Goal: Task Accomplishment & Management: Manage account settings

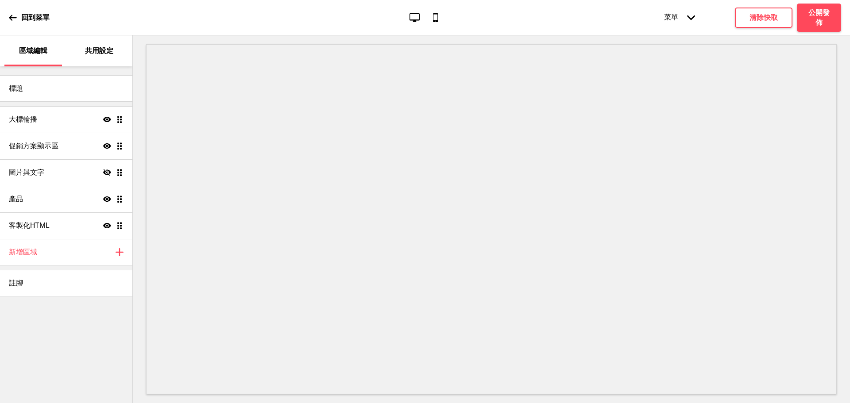
click at [92, 49] on p "共用設定" at bounding box center [99, 51] width 28 height 10
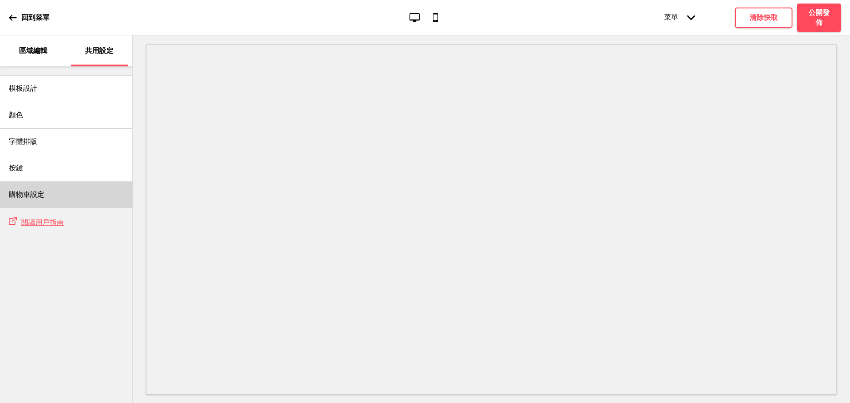
click at [52, 201] on div "購物車設定" at bounding box center [66, 194] width 132 height 27
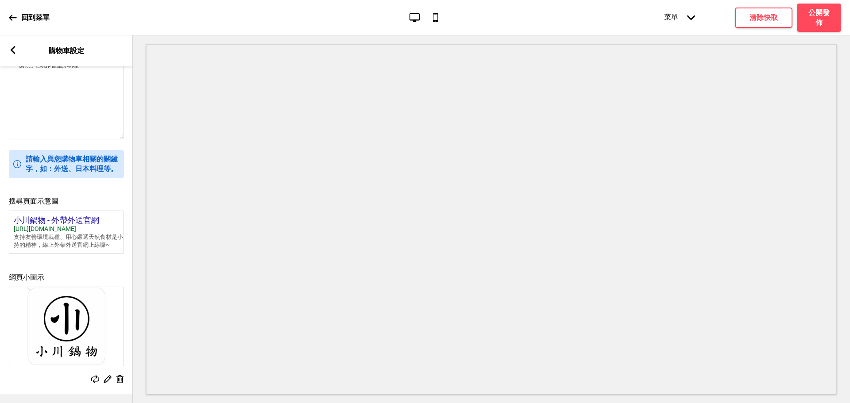
scroll to position [137, 0]
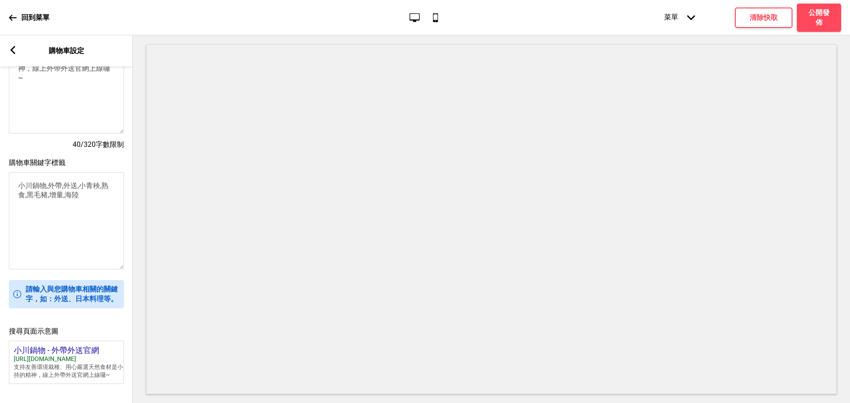
click at [85, 205] on textarea "小川鍋物,外帶,外送,小青秧,熟食,黑毛豬,增量,海陸" at bounding box center [66, 220] width 115 height 97
paste textarea "GYM560"
paste textarea "淡水區 雜炊火鍋"
click at [104, 204] on textarea "小川鍋物,外帶,外送,小青秧,熟食,黑毛豬,增量,海陸,淡水區 雜炊火鍋" at bounding box center [66, 220] width 115 height 97
click at [50, 217] on textarea "小川鍋物,外帶,外送,小青秧,熟食,黑毛豬,增量,海陸,淡水區雜炊火鍋" at bounding box center [66, 220] width 115 height 97
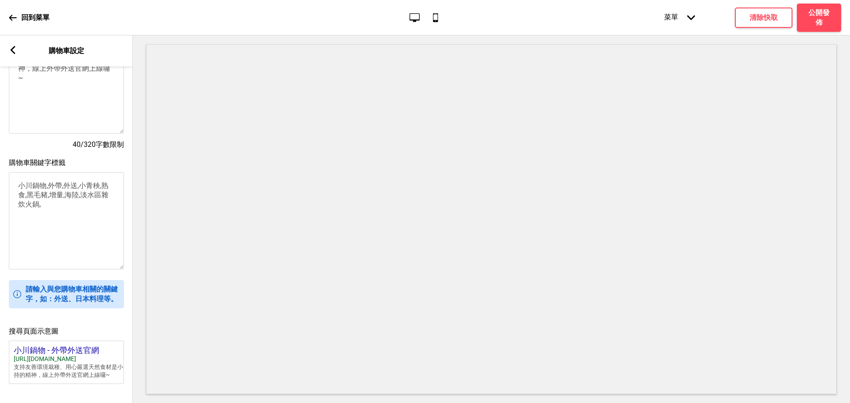
paste textarea "淡水區 有機火鍋食材"
click at [67, 214] on textarea "小川鍋物,外帶,外送,小青秧,熟食,黑毛豬,增量,海陸,淡水區雜炊火鍋,淡水區 有機火鍋食材" at bounding box center [66, 220] width 115 height 97
click at [109, 216] on textarea "小川鍋物,外帶,外送,小青秧,熟食,黑毛豬,增量,海陸,淡水區雜炊火鍋,淡水區有機火鍋食材" at bounding box center [66, 220] width 115 height 97
paste textarea "淡水區 日式火鍋料理"
click at [39, 219] on textarea "小川鍋物,外帶,外送,小青秧,熟食,黑毛豬,增量,海陸,淡水區雜炊火鍋,淡水區有機火鍋食材,淡水區 日式火鍋料理" at bounding box center [66, 220] width 115 height 97
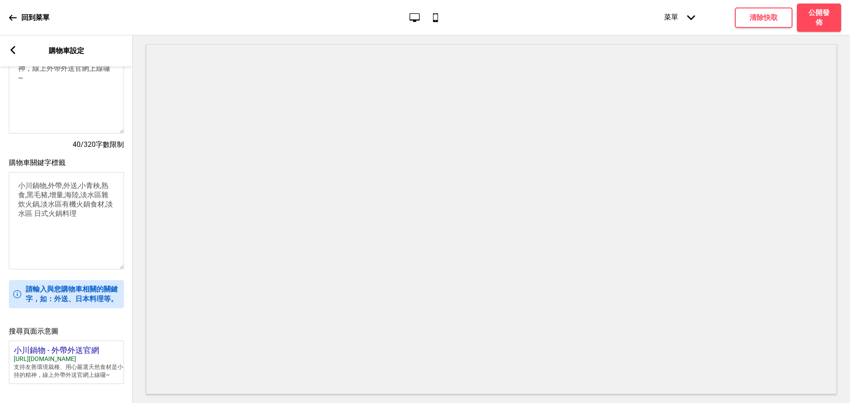
click at [35, 220] on textarea "小川鍋物,外帶,外送,小青秧,熟食,黑毛豬,增量,海陸,淡水區雜炊火鍋,淡水區有機火鍋食材,淡水區 日式火鍋料理" at bounding box center [66, 220] width 115 height 97
click at [80, 222] on textarea "小川鍋物,外帶,外送,小青秧,熟食,黑毛豬,增量,海陸,淡水區雜炊火鍋,淡水區有機火鍋食材,淡水區日式火鍋料理" at bounding box center [66, 220] width 115 height 97
paste textarea "淡水區 和牛火鍋"
click at [102, 224] on textarea "小川鍋物,外帶,外送,小青秧,熟食,黑毛豬,增量,海陸,淡水區雜炊火鍋,淡水區有機火鍋食材,淡水區日式火鍋料理,淡水區 和牛火鍋" at bounding box center [66, 220] width 115 height 97
click at [51, 234] on textarea "小川鍋物,外帶,外送,小青秧,熟食,黑毛豬,增量,海陸,淡水區雜炊火鍋,淡水區有機火鍋食材,淡水區日式火鍋料理,淡水區和牛火鍋" at bounding box center [66, 220] width 115 height 97
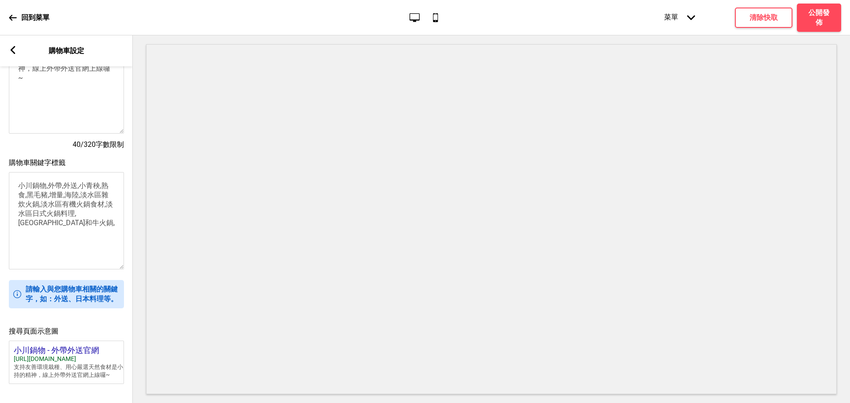
paste textarea "信義區 健康火鍋"
click at [59, 235] on textarea "小川鍋物,外帶,外送,小青秧,熟食,黑毛豬,增量,海陸,淡水區雜炊火鍋,淡水區有機火鍋食材,淡水區日式火鍋料理,淡水區和牛火鍋,信義區 健康火鍋" at bounding box center [66, 220] width 115 height 97
click at [96, 233] on textarea "小川鍋物,外帶,外送,小青秧,熟食,黑毛豬,增量,海陸,淡水區雜炊火鍋,淡水區有機火鍋食材,淡水區日式火鍋料理,淡水區和牛火鍋,信義區健康火鍋" at bounding box center [66, 220] width 115 height 97
paste textarea "信義區 雜炊火鍋"
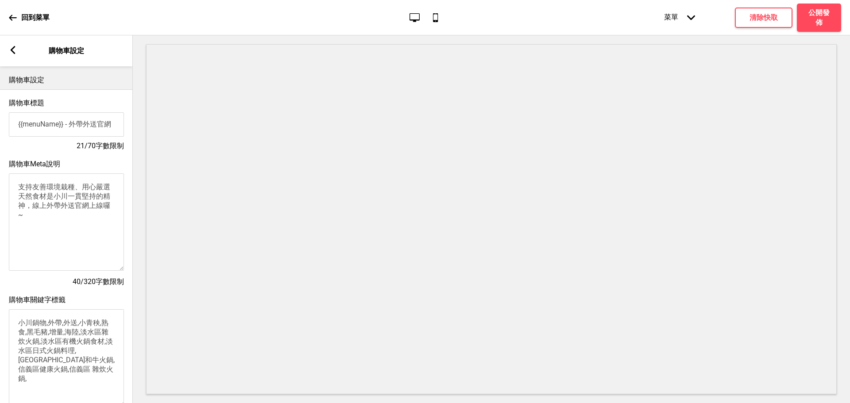
scroll to position [147, 0]
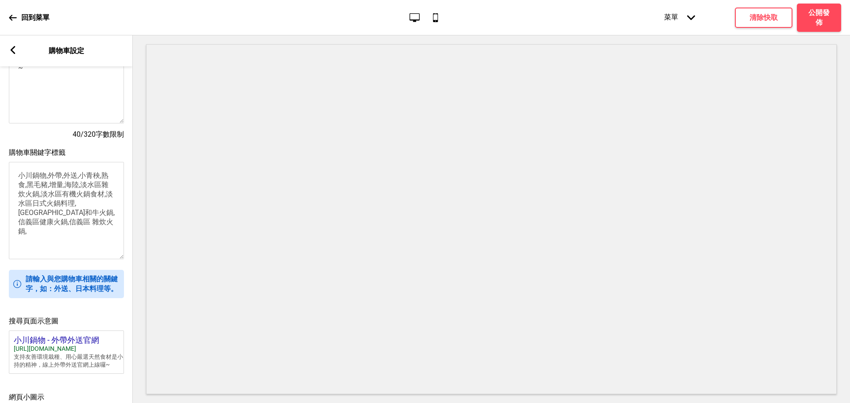
click at [23, 192] on textarea "小川鍋物,外帶,外送,小青秧,熟食,黑毛豬,增量,海陸,淡水區雜炊火鍋,淡水區有機火鍋食材,淡水區日式火鍋料理,淡水區和牛火鍋,信義區健康火鍋,信義區 雜炊火…" at bounding box center [66, 210] width 115 height 97
click at [63, 234] on textarea "小川鍋物,外帶,外送,小青秧,火鍋,黑毛豬,增量,海陸,淡水區雜炊火鍋,淡水區有機火鍋食材,淡水區日式火鍋料理,淡水區和牛火鍋,信義區健康火鍋,信義區 雜炊火…" at bounding box center [66, 210] width 115 height 97
paste textarea "信義區 和牛鍋"
drag, startPoint x: 72, startPoint y: 234, endPoint x: 77, endPoint y: 233, distance: 4.9
click at [73, 234] on textarea "小川鍋物,外帶,外送,小青秧,火鍋,黑毛豬,增量,海陸,淡水區雜炊火鍋,淡水區有機火鍋食材,淡水區日式火鍋料理,淡水區和牛火鍋,信義區健康火鍋,信義區 雜炊火…" at bounding box center [66, 210] width 115 height 97
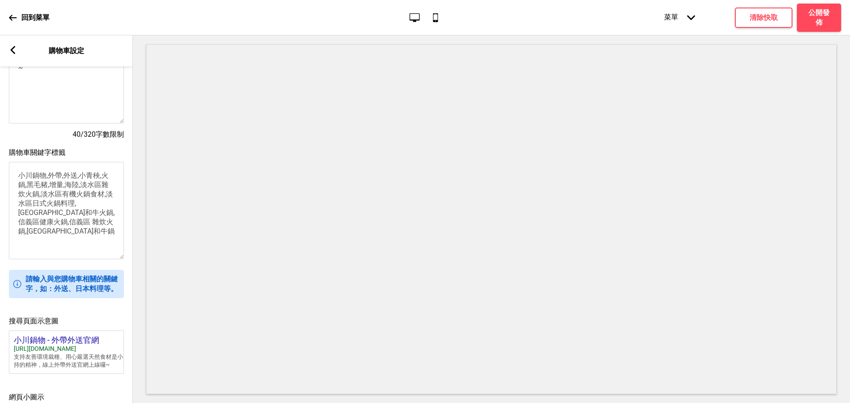
click at [98, 237] on textarea "小川鍋物,外帶,外送,小青秧,火鍋,黑毛豬,增量,海陸,淡水區雜炊火鍋,淡水區有機火鍋食材,淡水區日式火鍋料理,淡水區和牛火鍋,信義區健康火鍋,信義區 雜炊火…" at bounding box center [66, 210] width 115 height 97
click at [92, 235] on textarea "小川鍋物,外帶,外送,小青秧,火鍋,黑毛豬,增量,海陸,淡水區雜炊火鍋,淡水區有機火鍋食材,淡水區日式火鍋料理,淡水區和牛火鍋,信義區健康火鍋,信義區 雜炊火…" at bounding box center [66, 210] width 115 height 97
paste textarea "信義區 海鮮鍋"
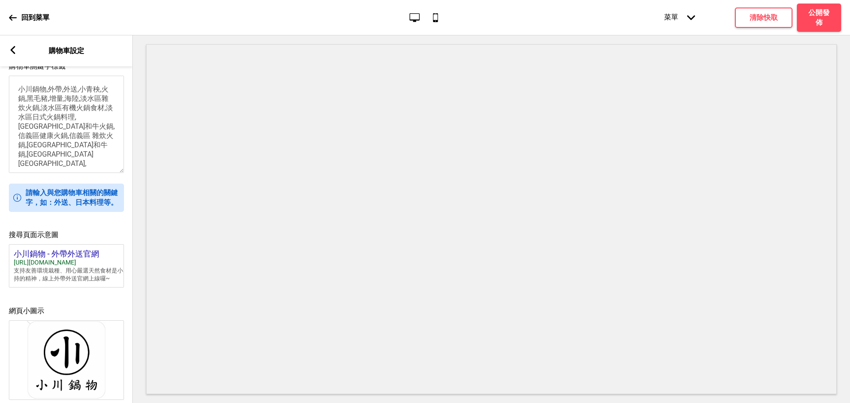
scroll to position [285, 0]
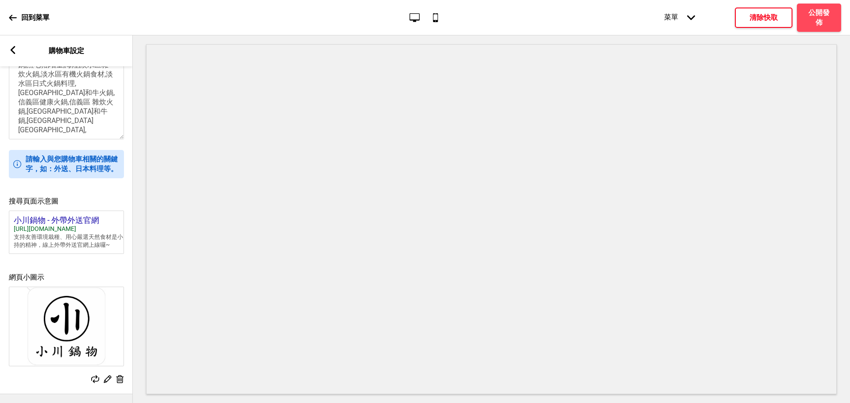
type textarea "小川鍋物,外帶,外送,小青秧,火鍋,黑毛豬,增量,海陸,淡水區雜炊火鍋,淡水區有機火鍋食材,淡水區日式火鍋料理,淡水區和牛火鍋,信義區健康火鍋,信義區 雜炊火…"
click at [749, 18] on h4 "清除快取" at bounding box center [763, 18] width 28 height 10
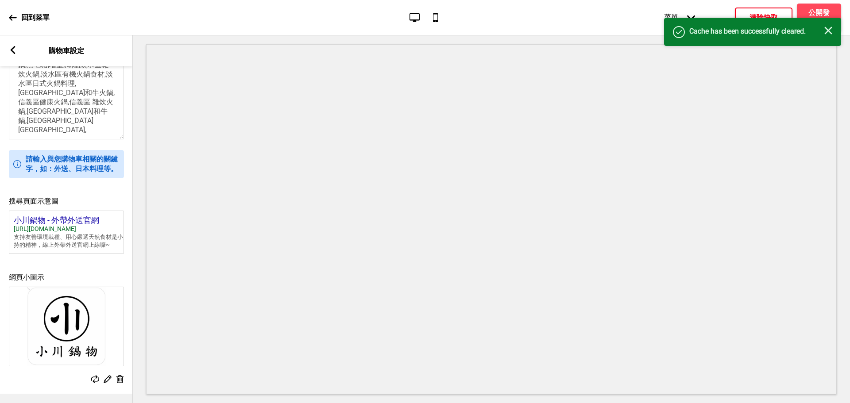
click at [826, 30] on icon "关闭" at bounding box center [828, 31] width 8 height 8
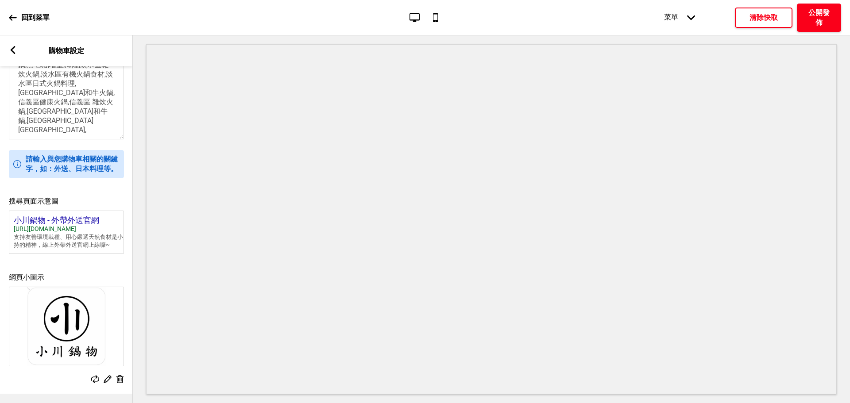
click at [820, 19] on h4 "公開發佈" at bounding box center [818, 17] width 27 height 19
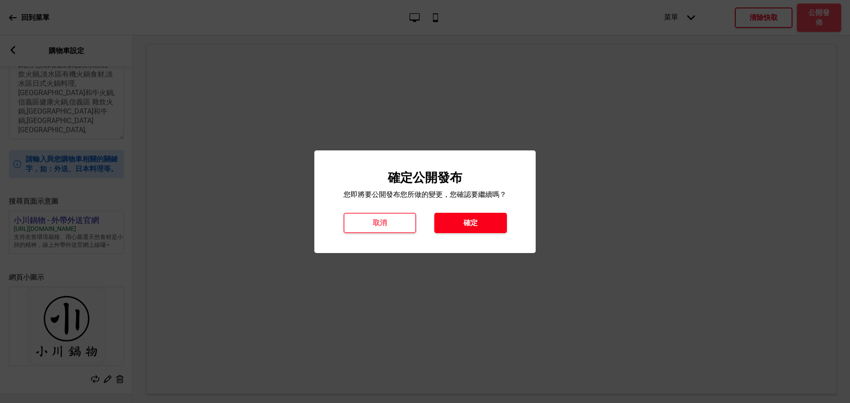
click at [450, 224] on button "確定" at bounding box center [470, 223] width 73 height 20
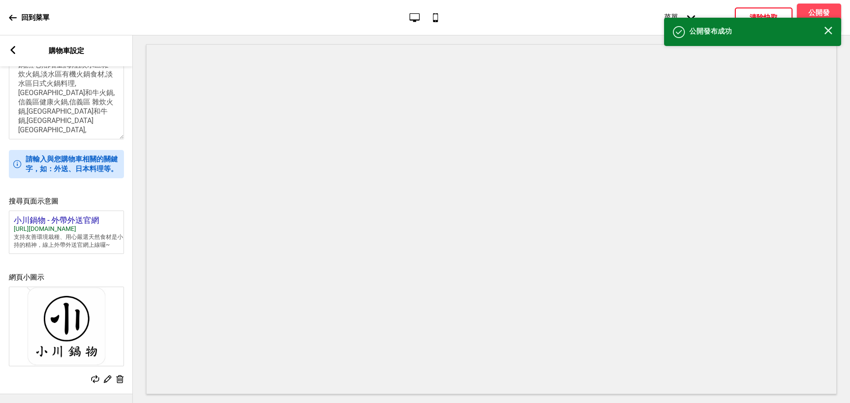
click at [8, 48] on div "箭頭left 購物車設定" at bounding box center [66, 50] width 133 height 31
click at [14, 49] on rect at bounding box center [13, 50] width 8 height 8
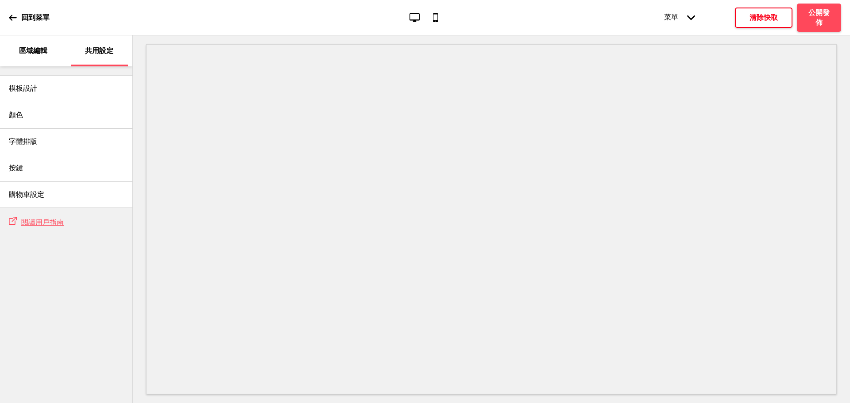
click at [46, 46] on p "區域編輯" at bounding box center [33, 51] width 28 height 10
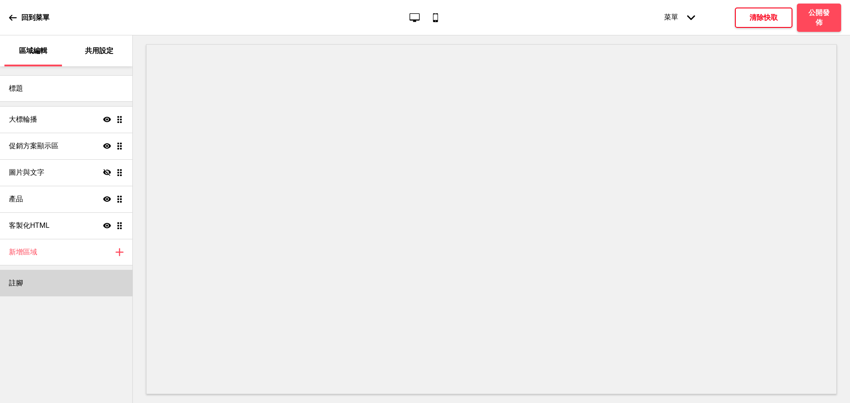
click at [34, 282] on div "註腳" at bounding box center [66, 283] width 132 height 27
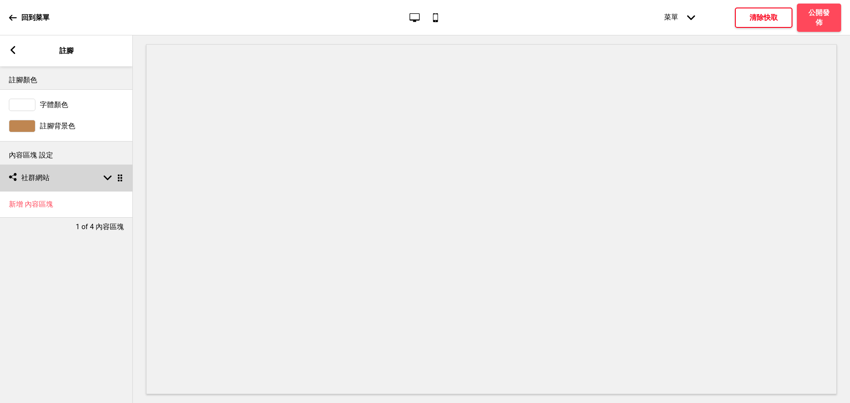
click at [96, 177] on div "社交媒體 社群網站 箭頭down 拖曳" at bounding box center [66, 178] width 133 height 27
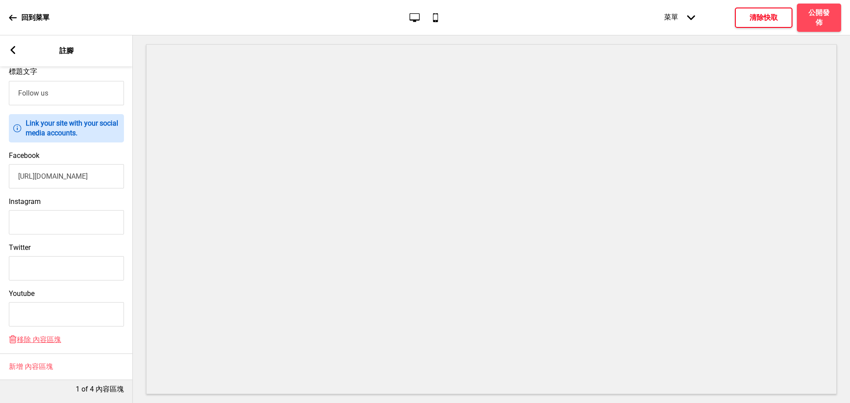
scroll to position [0, 0]
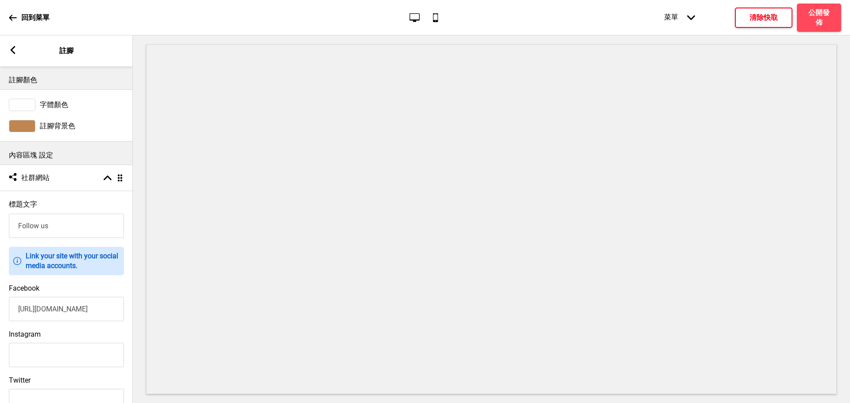
click at [51, 234] on input "Follow us" at bounding box center [66, 226] width 115 height 24
click at [54, 228] on input "Follow us" at bounding box center [66, 226] width 115 height 24
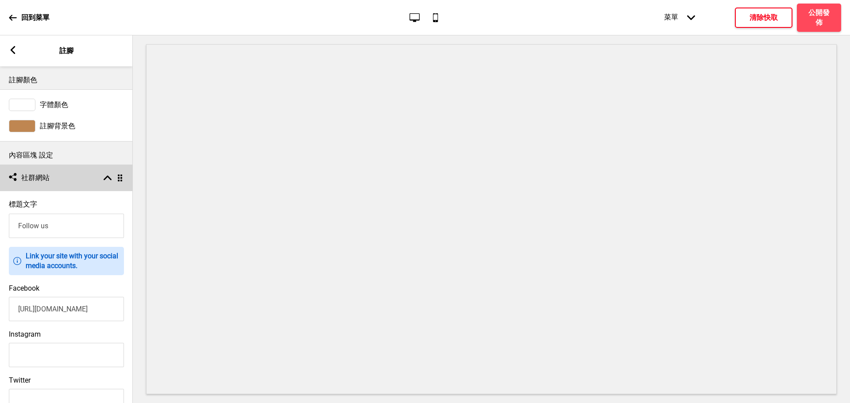
click at [107, 174] on rect at bounding box center [108, 178] width 8 height 8
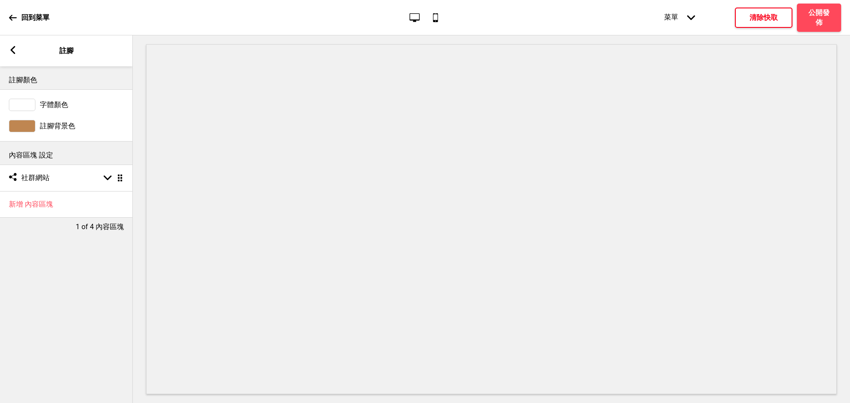
click at [12, 57] on div "箭頭left 註腳" at bounding box center [66, 50] width 133 height 31
click at [42, 204] on h4 "新增 內容區塊" at bounding box center [31, 205] width 44 height 10
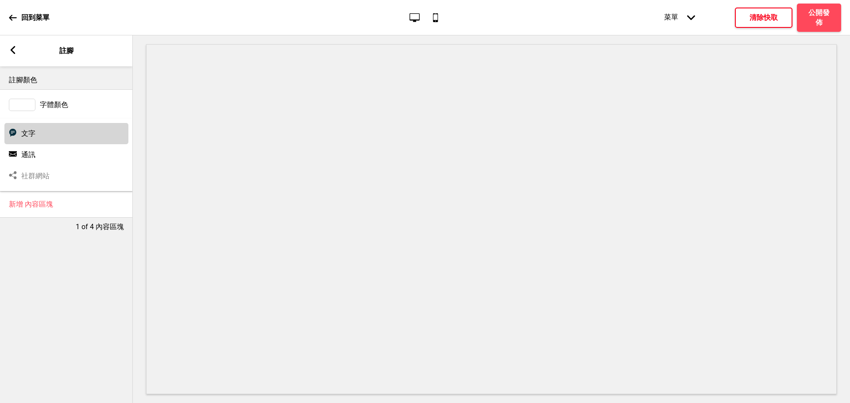
click at [39, 137] on div "文字 文字" at bounding box center [66, 133] width 124 height 21
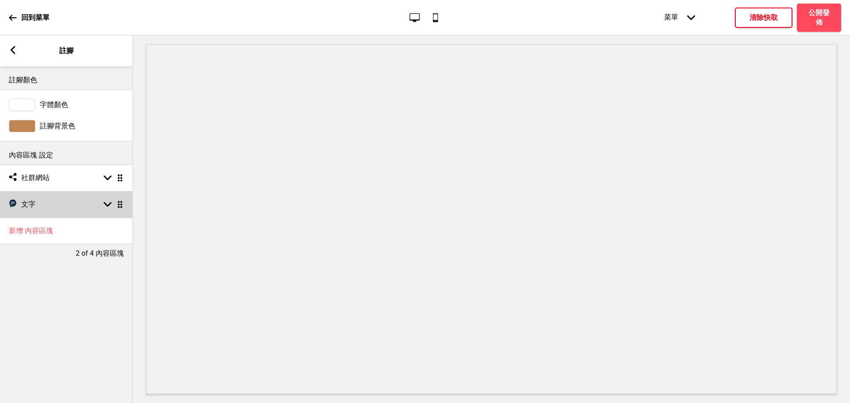
click at [76, 199] on div "文字 文字 箭頭down 拖曳" at bounding box center [66, 204] width 133 height 27
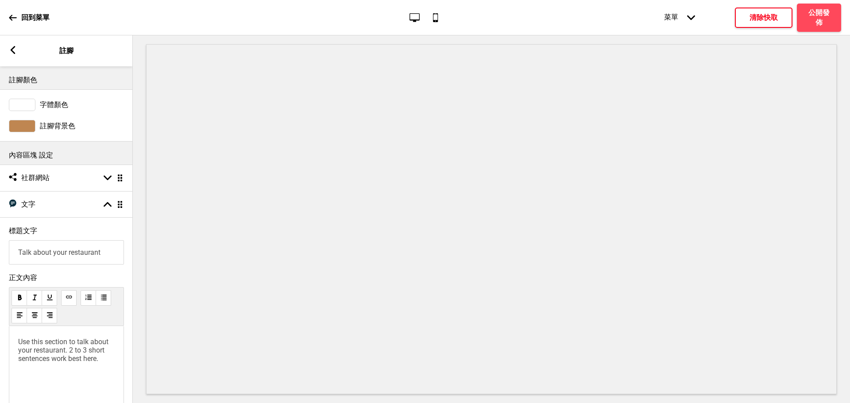
click at [61, 254] on input "Talk about your restaurant" at bounding box center [66, 252] width 115 height 24
paste input "營業人資訊:"
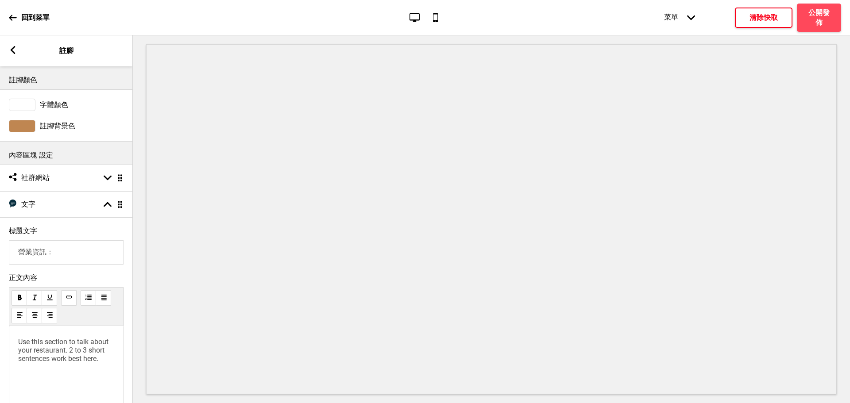
type input "營業資訊："
drag, startPoint x: 101, startPoint y: 367, endPoint x: 0, endPoint y: 326, distance: 109.2
click at [0, 326] on div "正文內容 Use this section to talk about your restaurant. 2 to 3 short sentences wor…" at bounding box center [66, 349] width 133 height 161
click at [32, 353] on div "Write something ﻿" at bounding box center [66, 373] width 115 height 95
click at [31, 345] on p "Write something ﻿" at bounding box center [66, 342] width 96 height 8
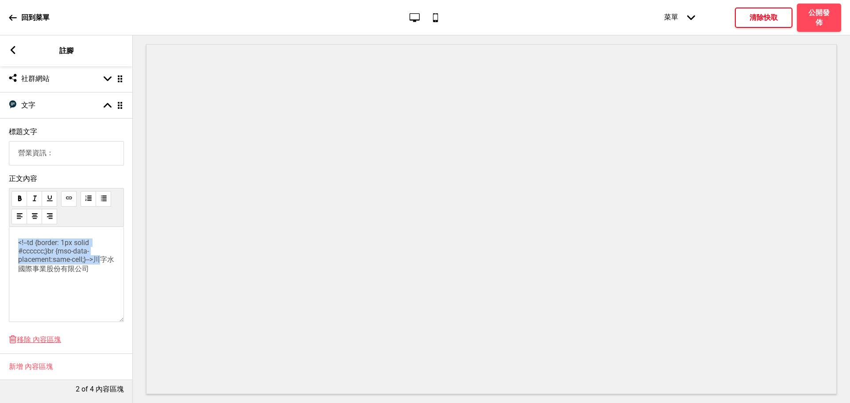
drag, startPoint x: 95, startPoint y: 266, endPoint x: 0, endPoint y: 213, distance: 108.6
click at [0, 213] on div "正文內容 <!--td {border: 1px solid #cccccc;}br {mso-data-placement:same-cell;}-->川字…" at bounding box center [66, 250] width 133 height 161
click at [31, 262] on div "川字水國際事業股份有限公司" at bounding box center [66, 274] width 115 height 95
click at [30, 243] on p "川字水國際事業股份有限公司" at bounding box center [66, 243] width 96 height 9
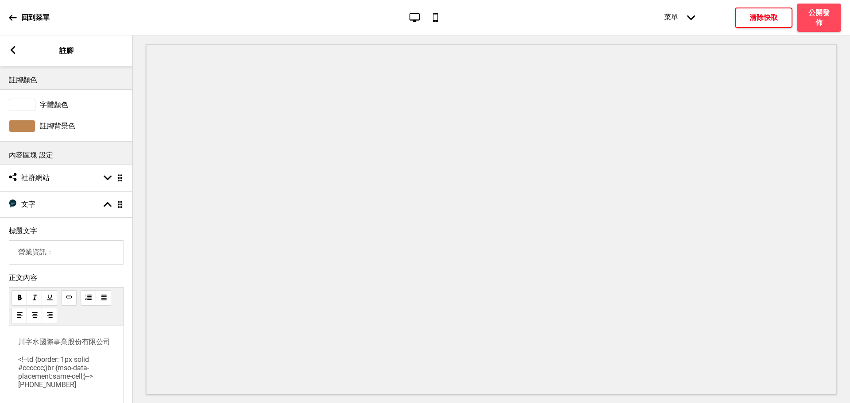
scroll to position [28, 0]
drag, startPoint x: 24, startPoint y: 373, endPoint x: 7, endPoint y: 345, distance: 33.2
click at [7, 345] on div "正文內容 川字水國際事業股份有限公司 <!--td {border: 1px solid #cccccc;}br {mso-data-placement:sa…" at bounding box center [66, 349] width 133 height 161
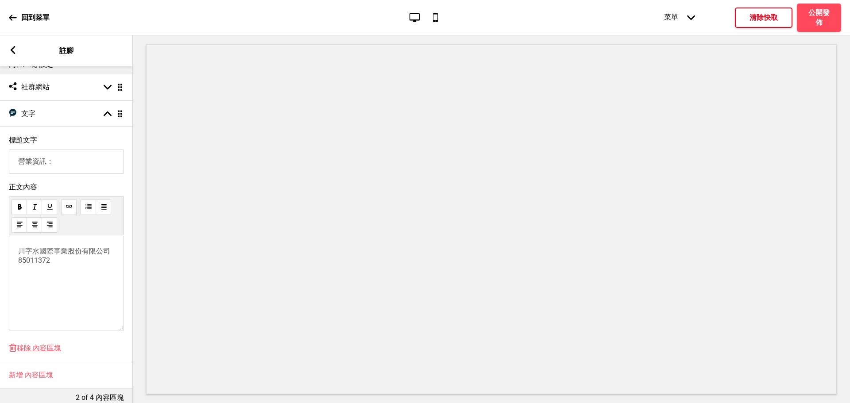
scroll to position [110, 0]
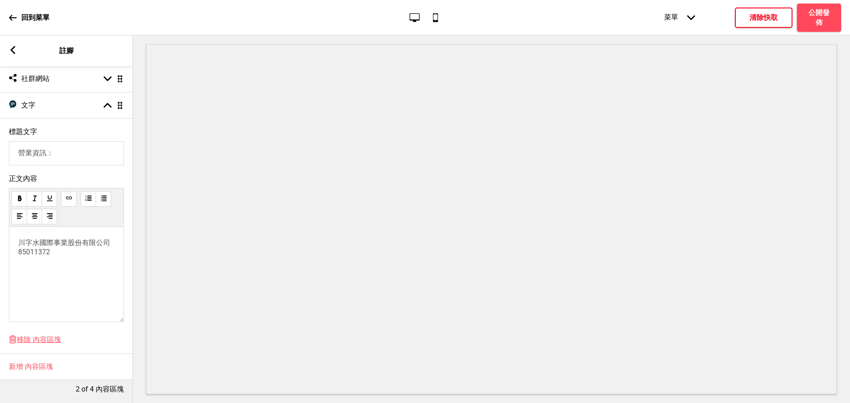
click at [765, 18] on h4 "清除快取" at bounding box center [763, 18] width 28 height 10
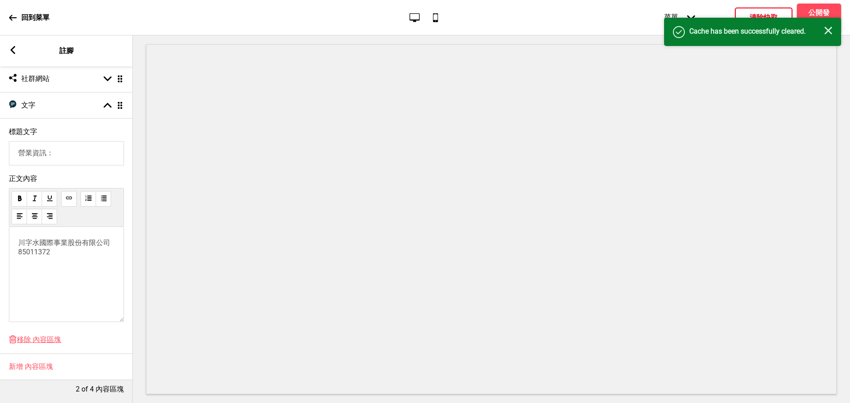
click at [819, 19] on div "成功 Cache has been successfully cleared. 关闭" at bounding box center [752, 32] width 177 height 28
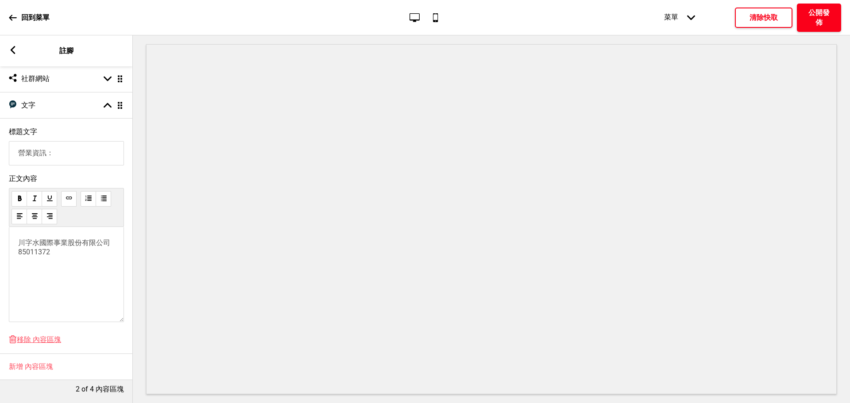
click at [819, 19] on h4 "公開發佈" at bounding box center [818, 17] width 27 height 19
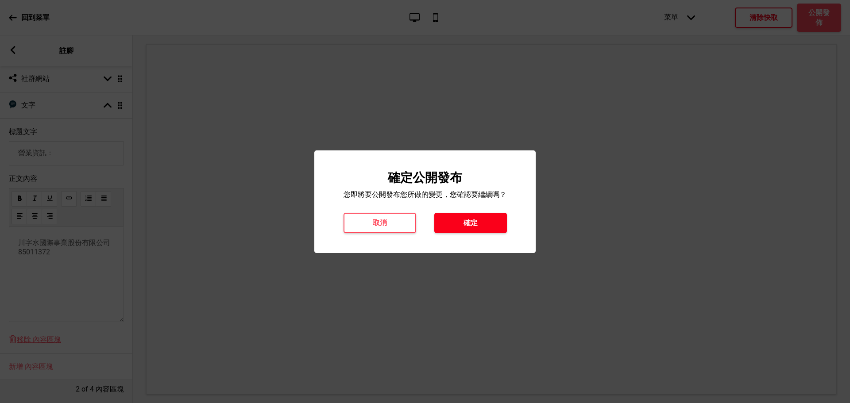
click at [472, 227] on h4 "確定" at bounding box center [470, 223] width 14 height 10
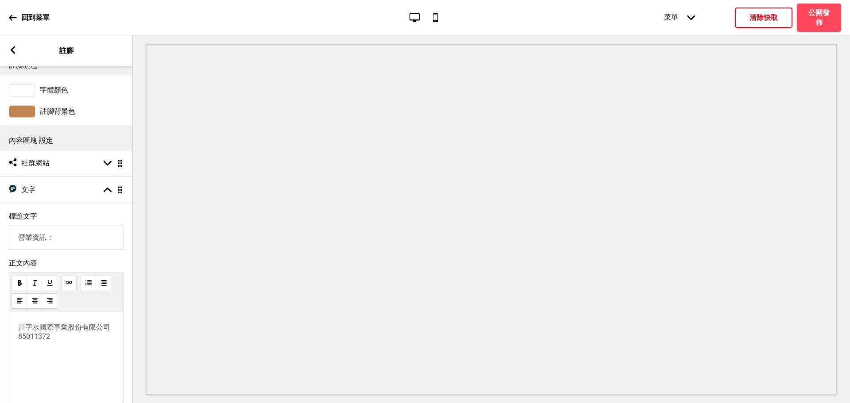
scroll to position [0, 0]
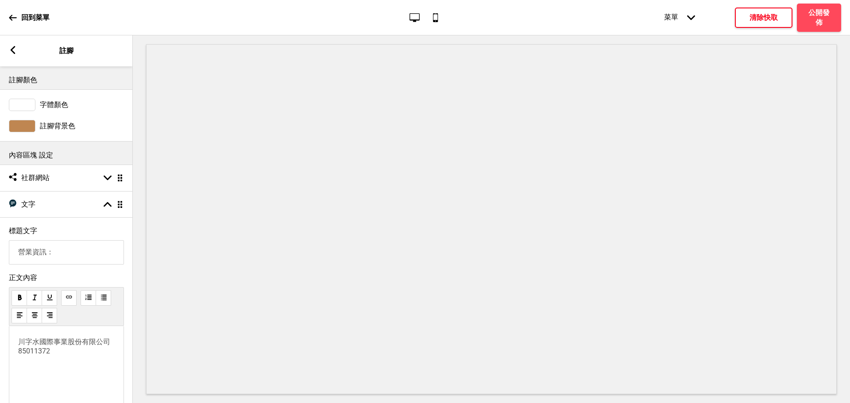
click at [15, 52] on rect at bounding box center [13, 50] width 8 height 8
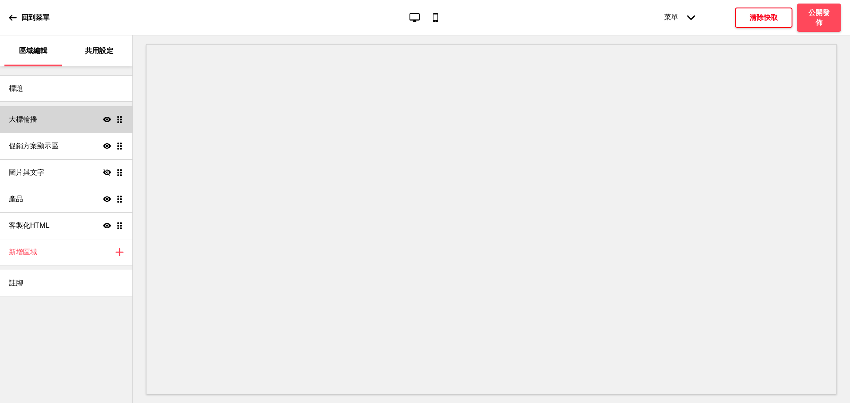
click at [57, 131] on div "大標輪播 顯示 拖曳" at bounding box center [66, 119] width 132 height 27
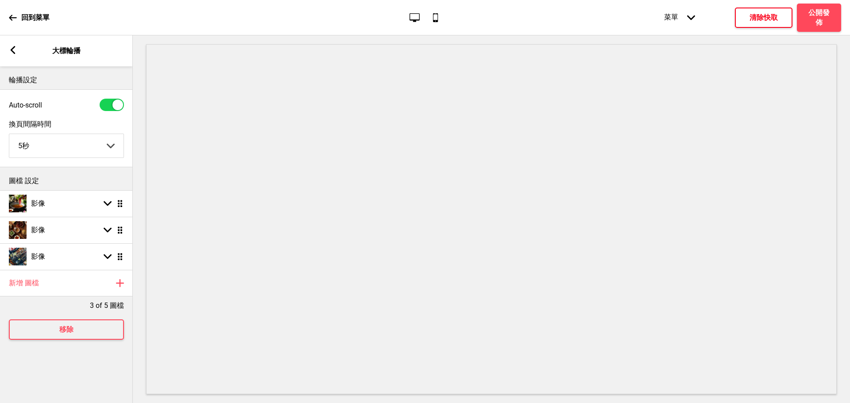
click at [14, 52] on icon at bounding box center [13, 50] width 5 height 8
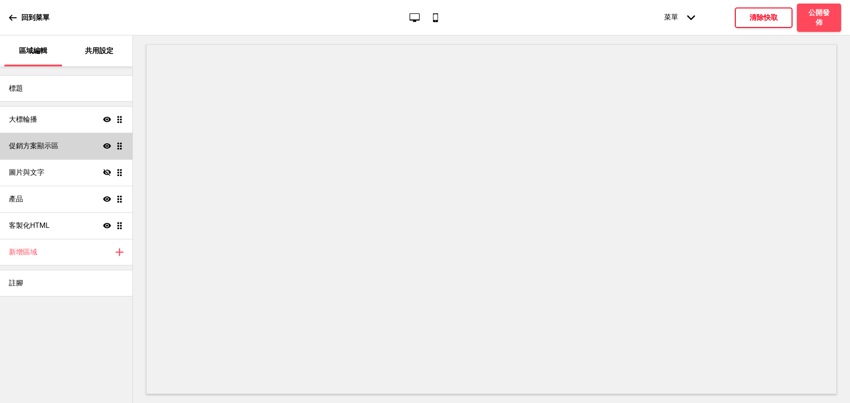
click at [41, 147] on h4 "促銷方案顯示區" at bounding box center [34, 146] width 50 height 10
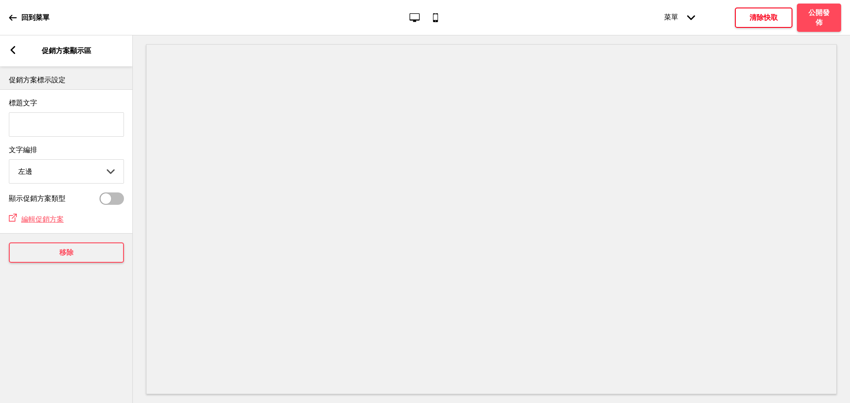
click at [9, 52] on rect at bounding box center [13, 50] width 8 height 8
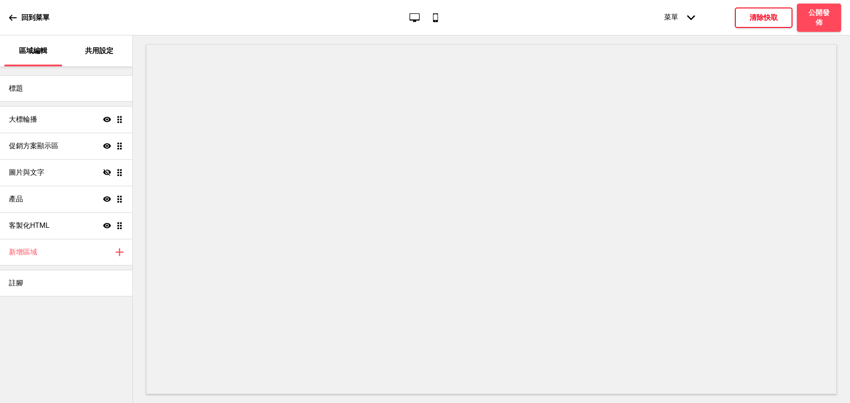
click at [96, 52] on p "共用設定" at bounding box center [99, 51] width 28 height 10
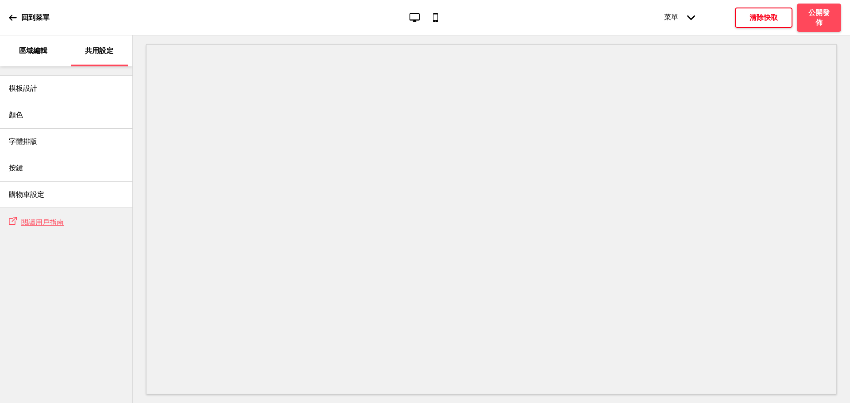
click at [41, 50] on p "區域編輯" at bounding box center [33, 51] width 28 height 10
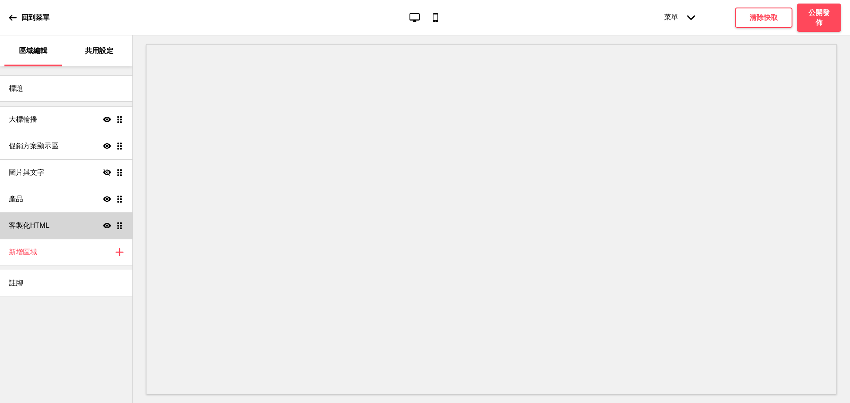
click at [63, 225] on div "客製化HTML 顯示 拖曳" at bounding box center [66, 225] width 132 height 27
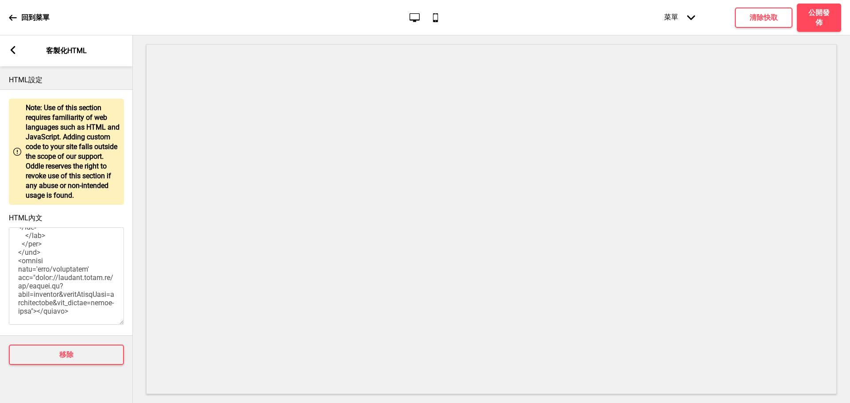
scroll to position [413, 0]
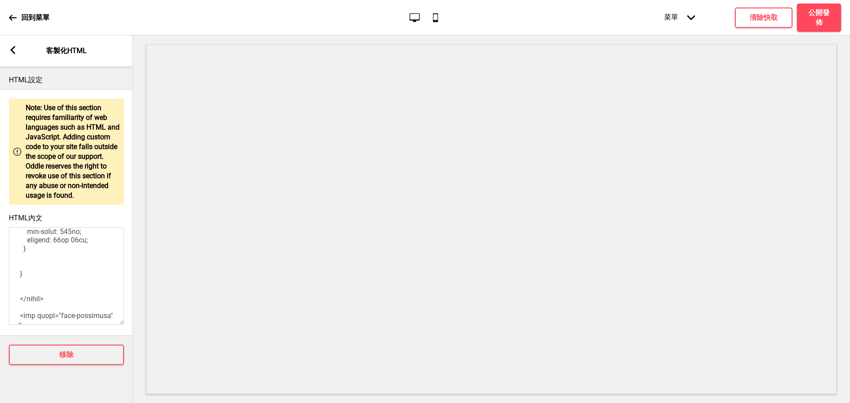
click at [14, 47] on icon at bounding box center [13, 50] width 5 height 8
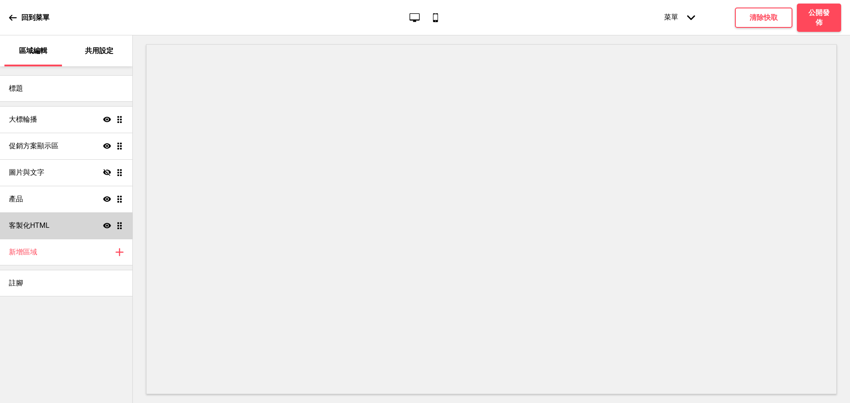
click at [106, 225] on icon "顯示" at bounding box center [107, 226] width 8 height 8
click at [747, 19] on button "清除快取" at bounding box center [764, 18] width 58 height 20
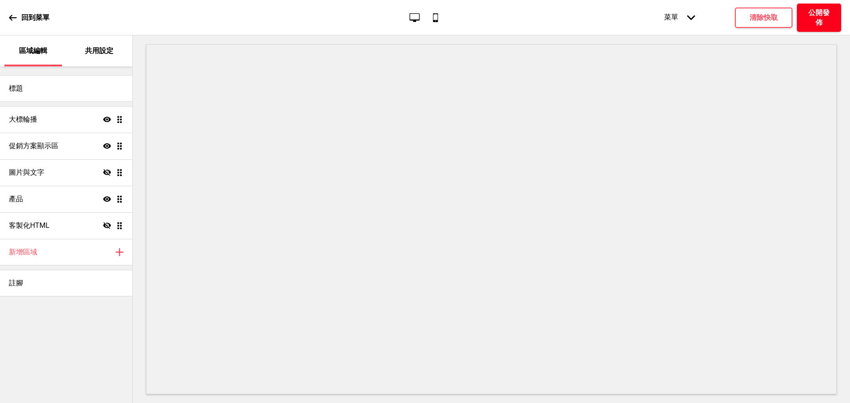
click at [810, 19] on h4 "公開發佈" at bounding box center [818, 17] width 27 height 19
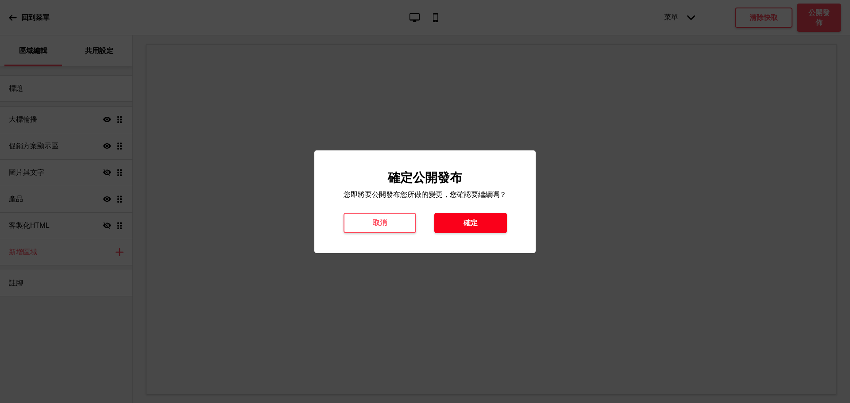
click at [466, 227] on h4 "確定" at bounding box center [470, 223] width 14 height 10
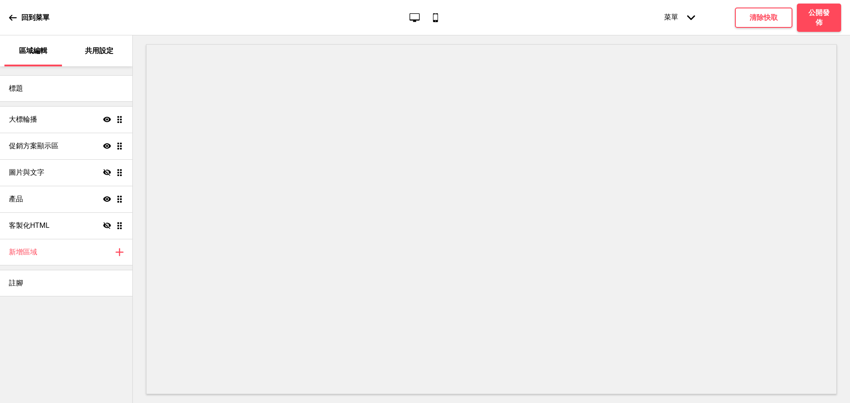
click at [103, 55] on p "共用設定" at bounding box center [99, 51] width 28 height 10
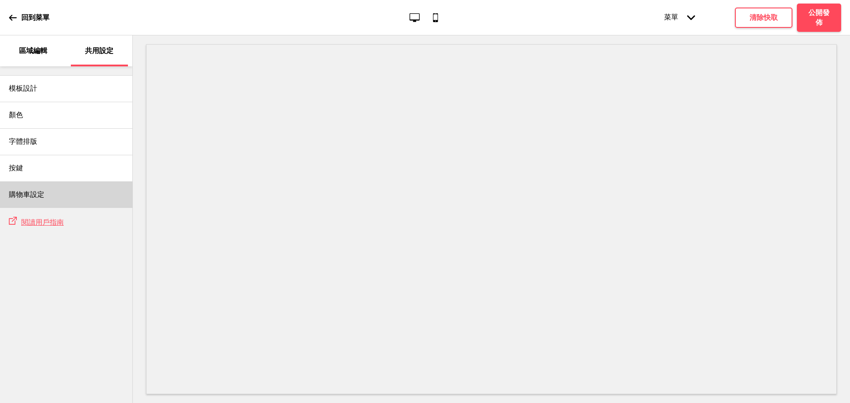
click at [76, 189] on div "購物車設定" at bounding box center [66, 194] width 132 height 27
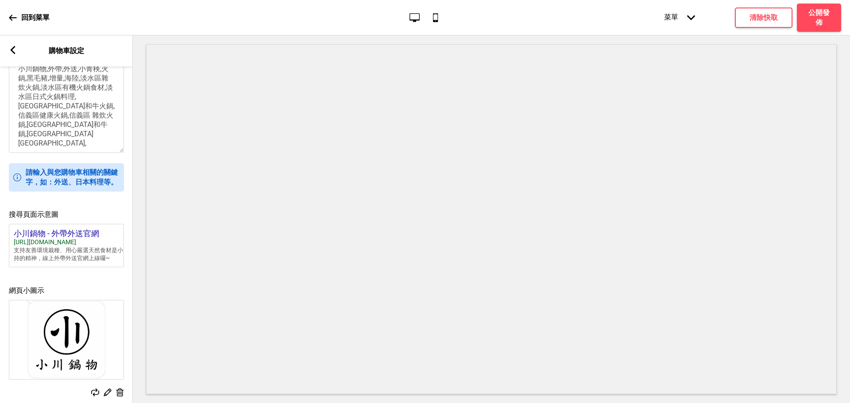
scroll to position [285, 0]
